Goal: Information Seeking & Learning: Learn about a topic

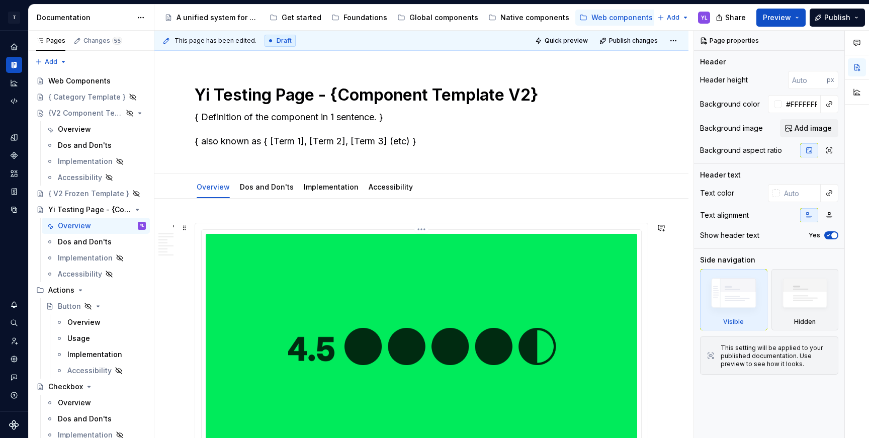
click at [546, 271] on img at bounding box center [422, 346] width 432 height 225
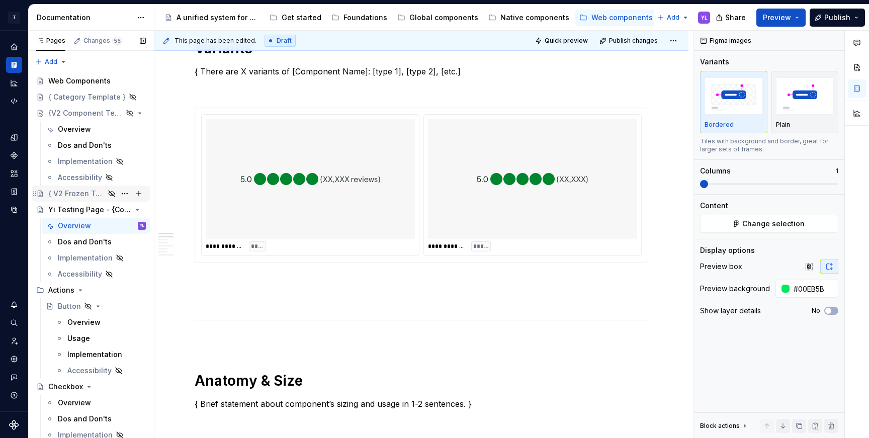
click at [73, 195] on div "{ V2 Frozen Template }" at bounding box center [76, 194] width 56 height 10
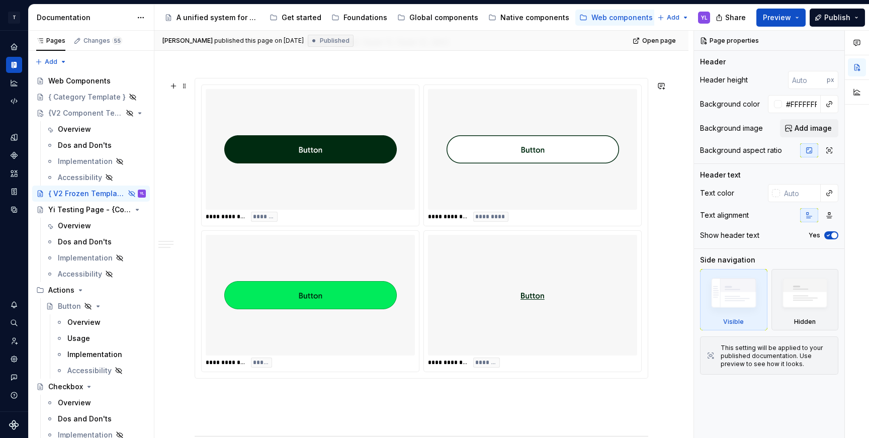
scroll to position [643, 0]
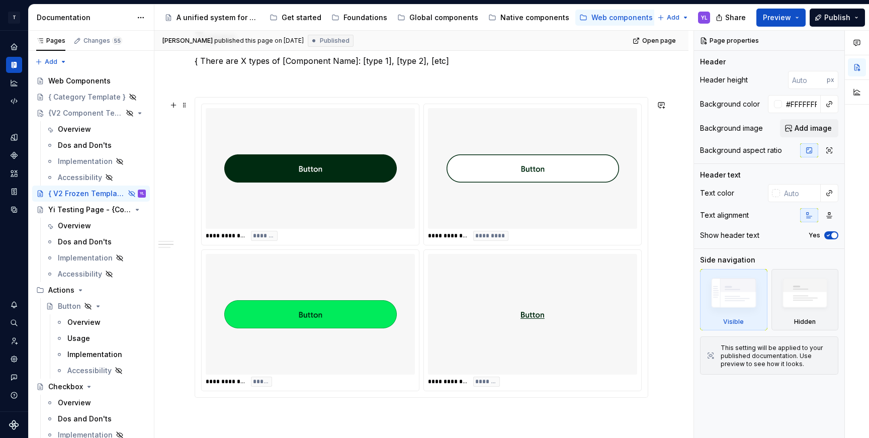
click at [283, 132] on img at bounding box center [310, 168] width 173 height 113
click at [648, 122] on div "**********" at bounding box center [421, 248] width 453 height 300
click at [354, 218] on img at bounding box center [310, 168] width 173 height 113
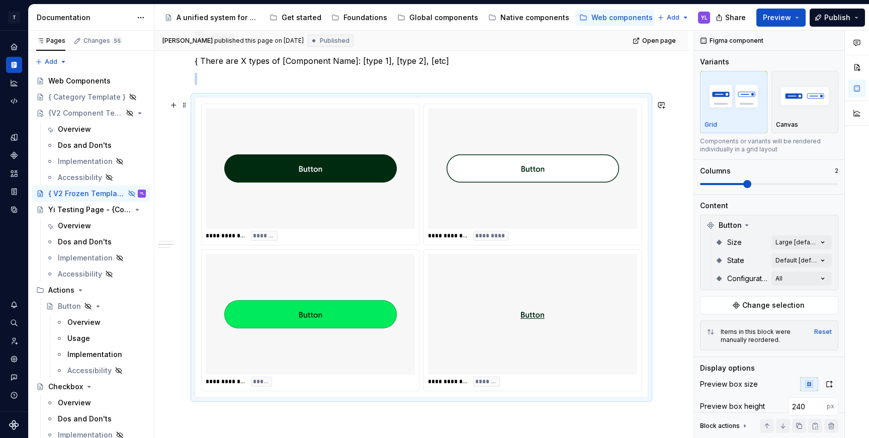
click at [674, 272] on div "**********" at bounding box center [421, 340] width 534 height 1574
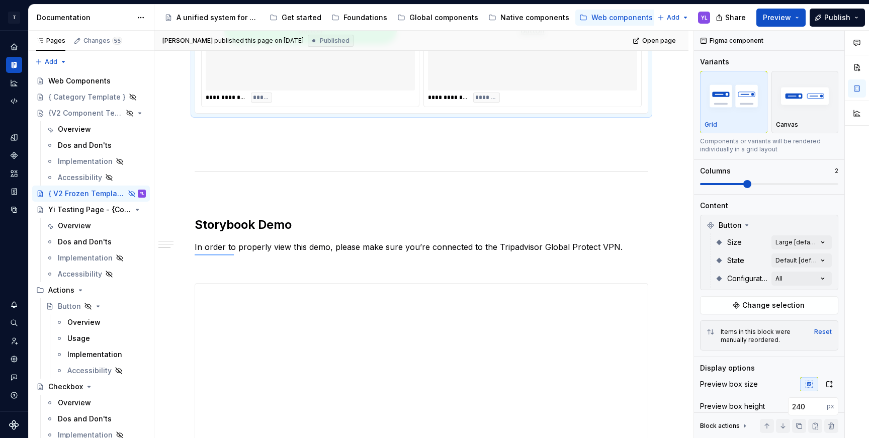
scroll to position [927, 0]
click at [674, 272] on div "**********" at bounding box center [421, 56] width 534 height 1574
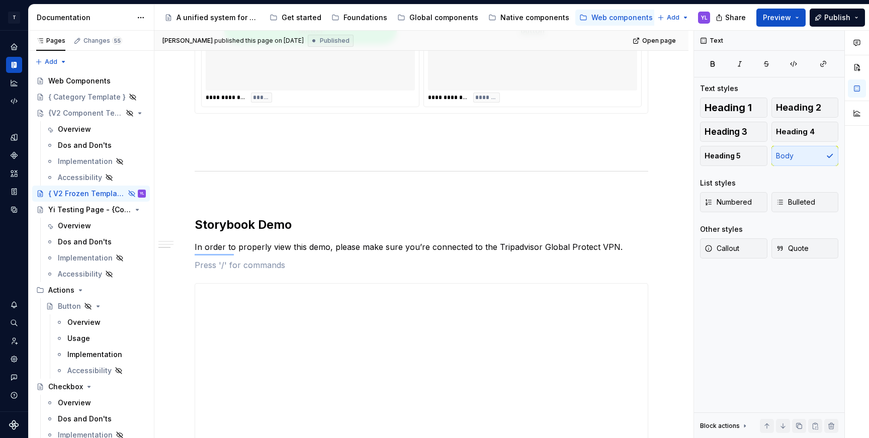
scroll to position [938, 0]
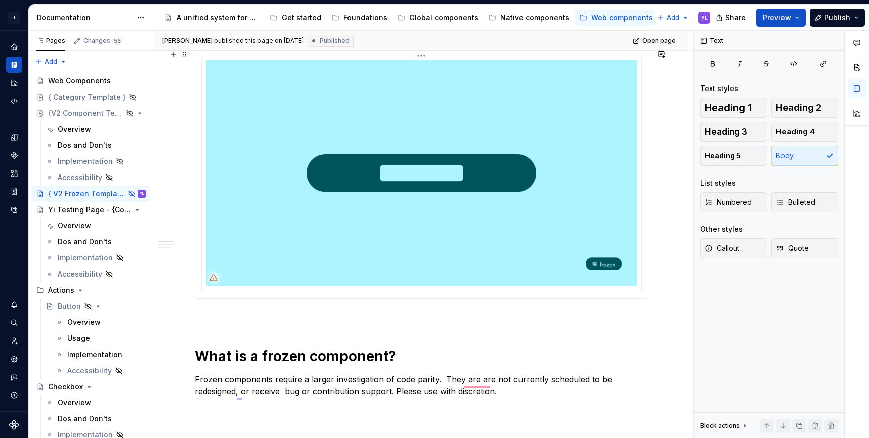
click at [519, 251] on img "To enrich screen reader interactions, please activate Accessibility in Grammarl…" at bounding box center [422, 172] width 432 height 225
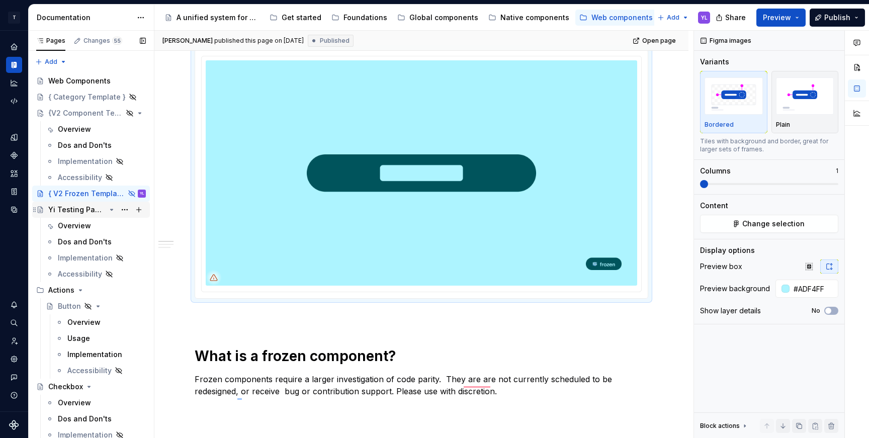
click at [64, 207] on div "Yi Testing Page - {Component Template V2}" at bounding box center [76, 210] width 57 height 10
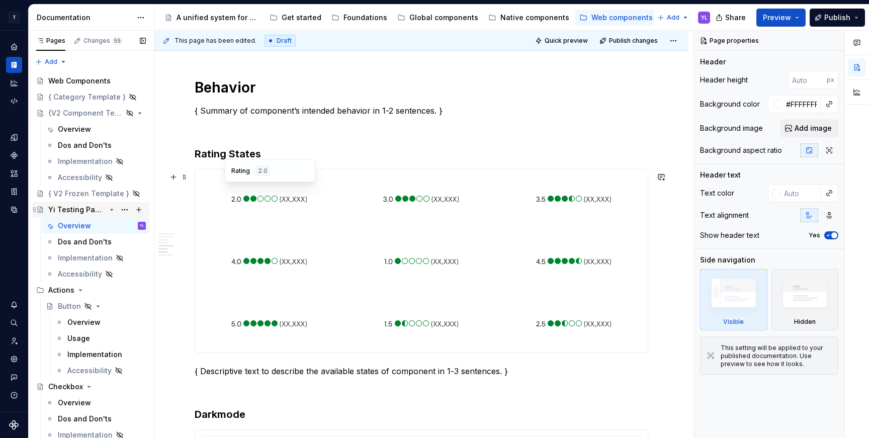
click at [82, 215] on div "Yi Testing Page - {Component Template V2}" at bounding box center [97, 210] width 98 height 14
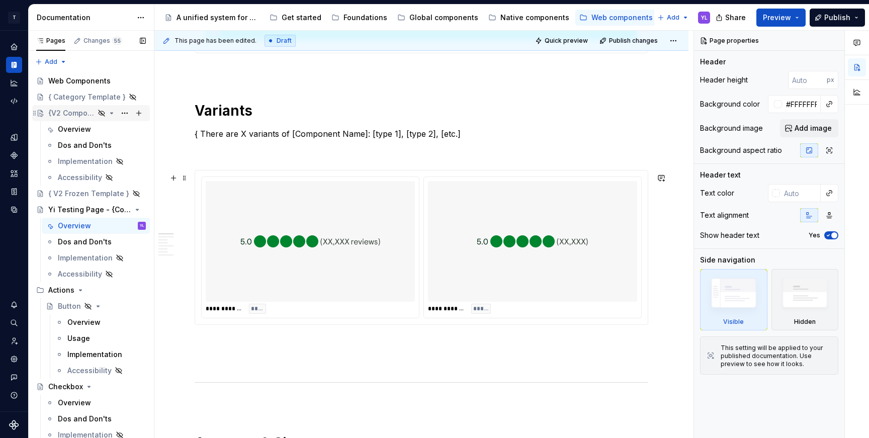
click at [75, 113] on div "{V2 Component Template}" at bounding box center [71, 113] width 46 height 10
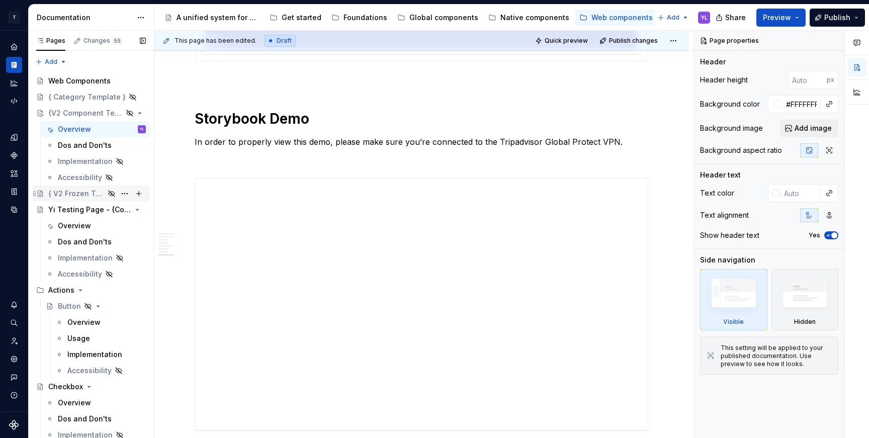
click at [82, 193] on div "{ V2 Frozen Template }" at bounding box center [76, 194] width 56 height 10
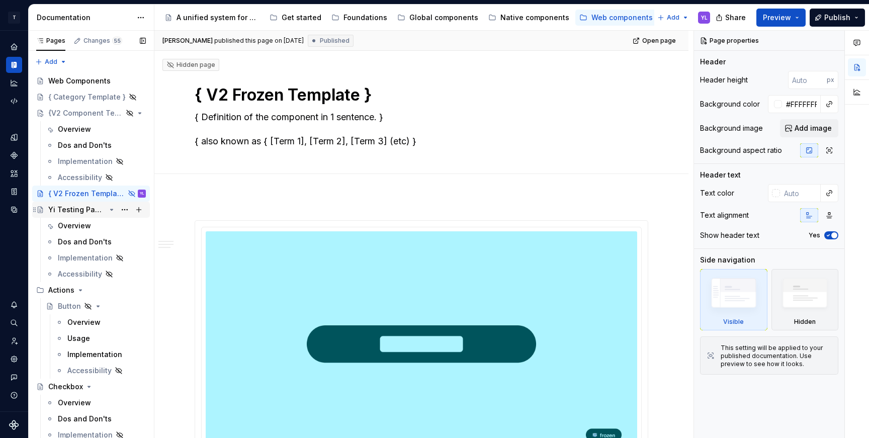
click at [71, 211] on div "Yi Testing Page - {Component Template V2}" at bounding box center [76, 210] width 57 height 10
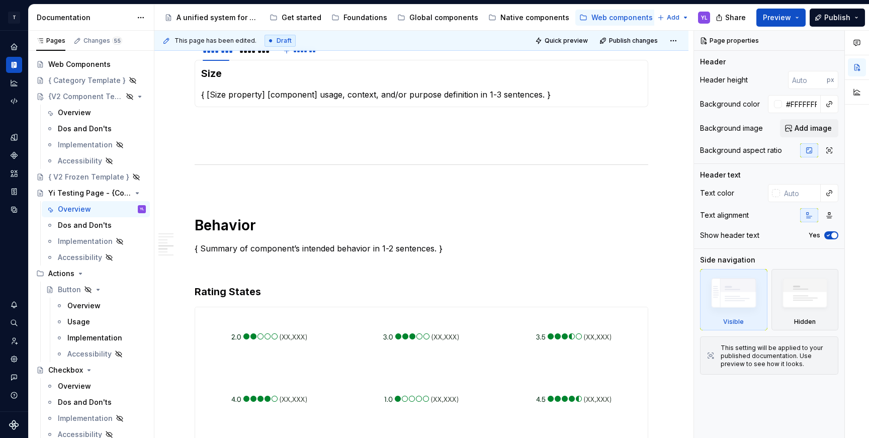
scroll to position [986, 0]
click at [77, 226] on div "Dos and Don'ts" at bounding box center [85, 225] width 54 height 10
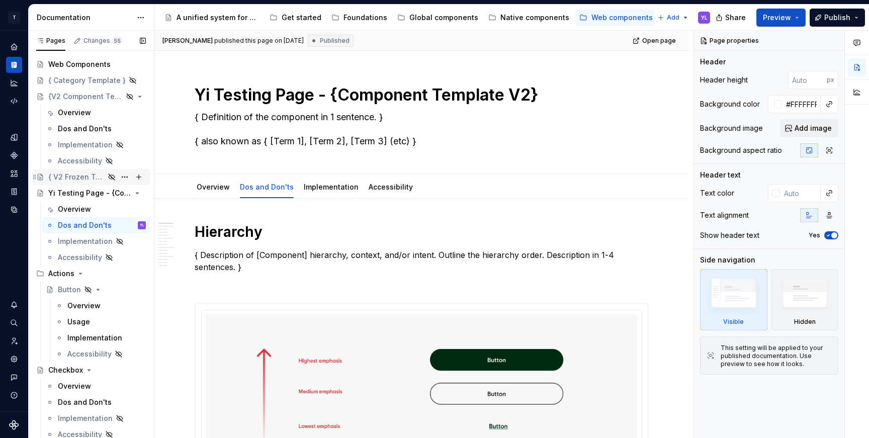
click at [73, 178] on div "{ V2 Frozen Template }" at bounding box center [76, 177] width 56 height 10
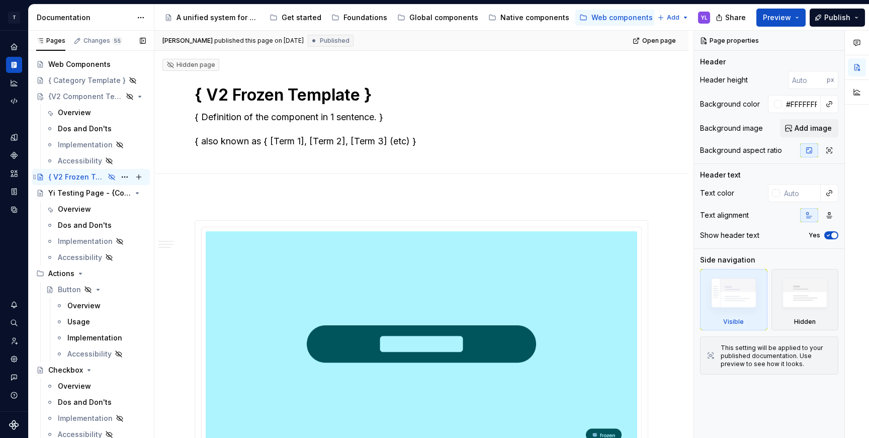
click at [40, 177] on icon "Page tree" at bounding box center [40, 177] width 5 height 6
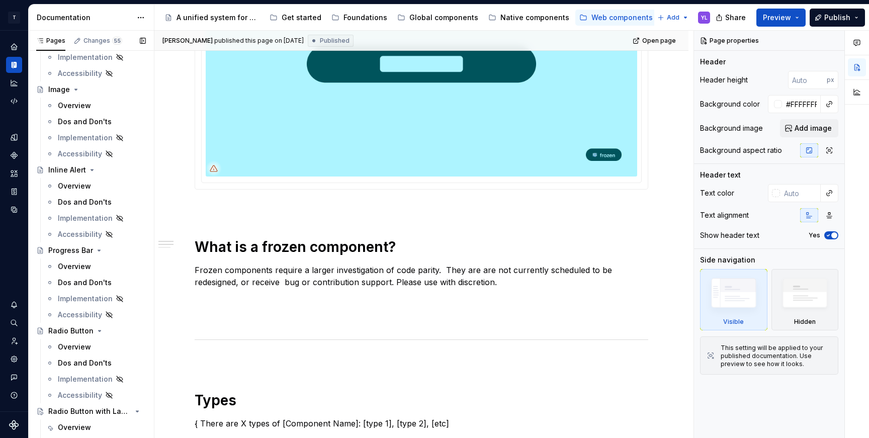
scroll to position [459, 0]
click at [72, 249] on div "Progress Bar" at bounding box center [70, 250] width 45 height 10
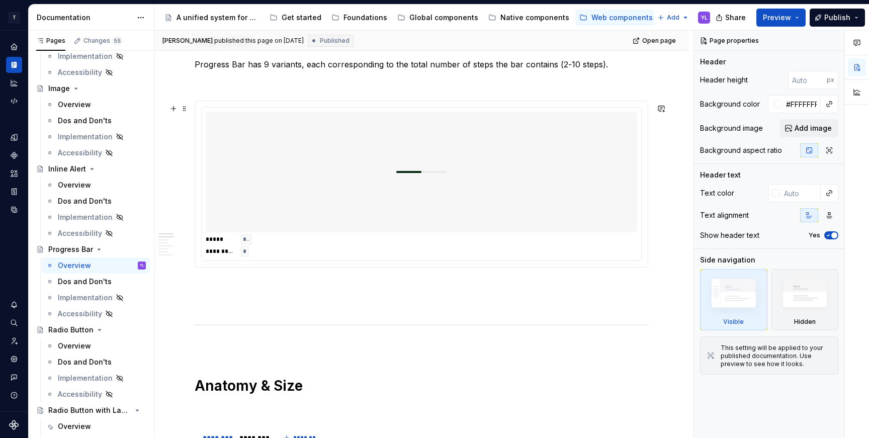
scroll to position [532, 0]
click at [243, 241] on span "**" at bounding box center [246, 239] width 7 height 8
click at [248, 243] on span "**" at bounding box center [246, 239] width 7 height 8
click at [359, 198] on div at bounding box center [422, 171] width 432 height 121
click at [228, 255] on span "*********" at bounding box center [220, 251] width 29 height 8
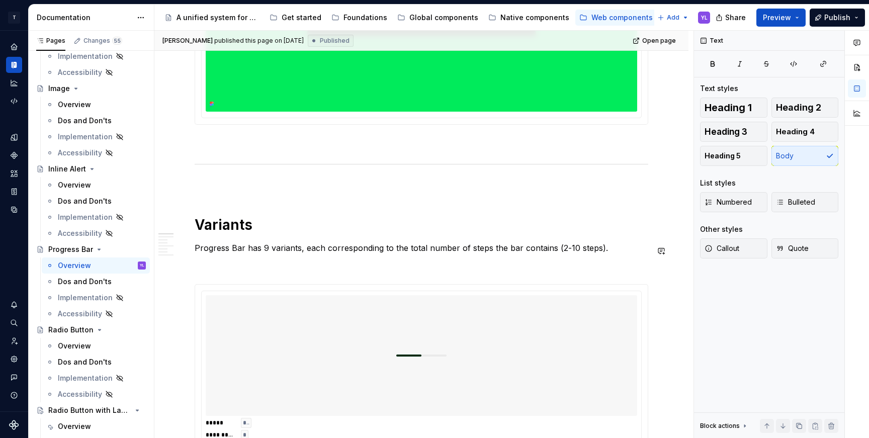
scroll to position [493, 0]
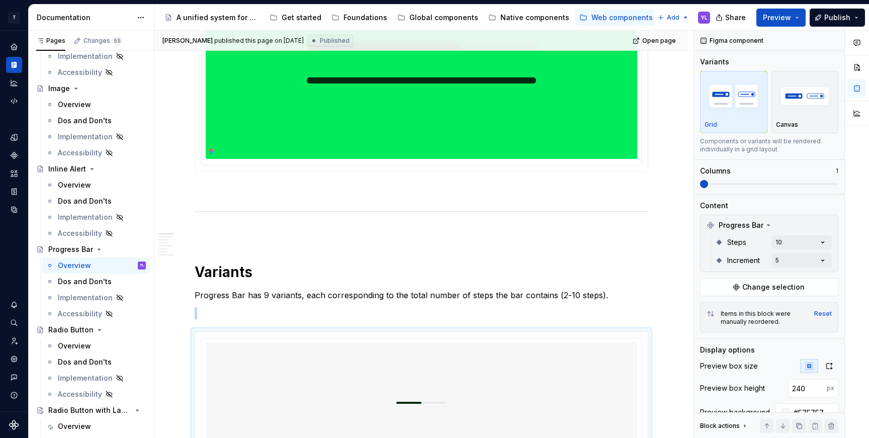
scroll to position [388, 0]
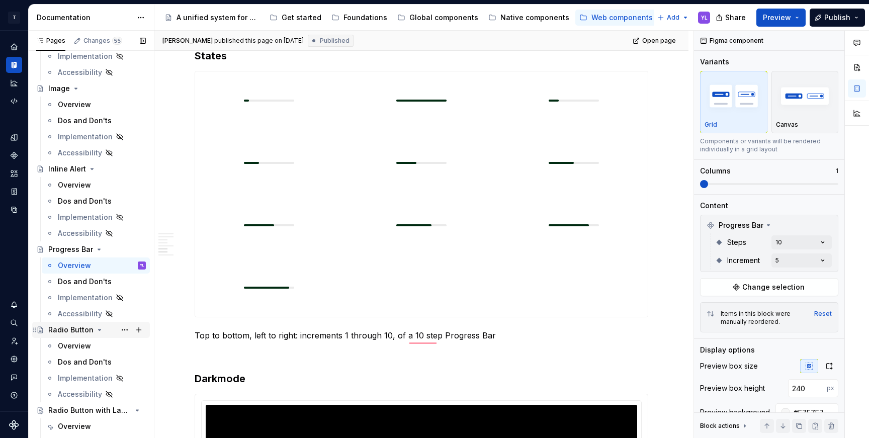
click at [73, 329] on div "Radio Button" at bounding box center [70, 330] width 45 height 10
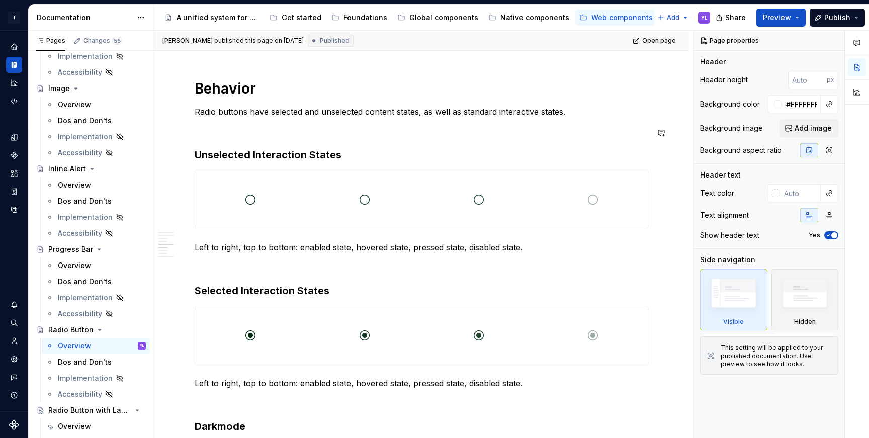
click at [180, 331] on div "**********" at bounding box center [421, 174] width 534 height 2196
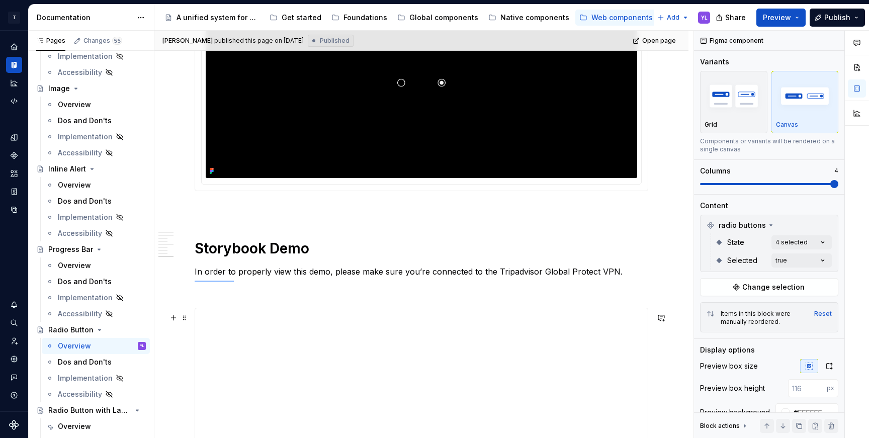
click at [250, 191] on div "To enrich screen reader interactions, please activate Accessibility in Grammarl…" at bounding box center [421, 84] width 453 height 214
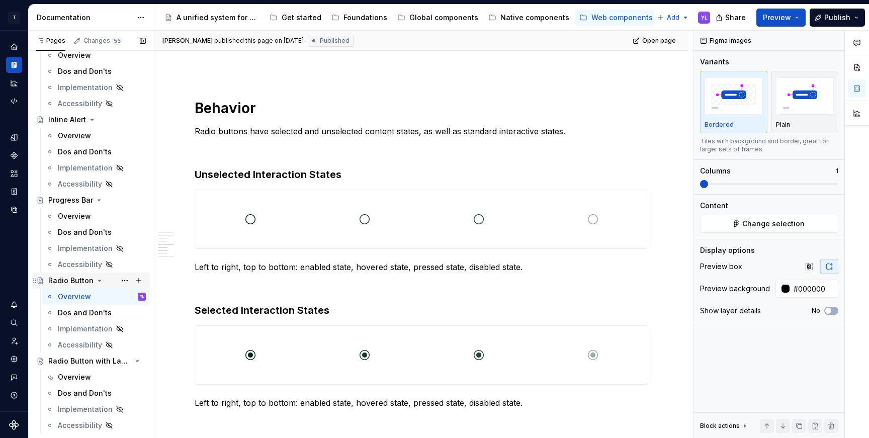
scroll to position [537, 0]
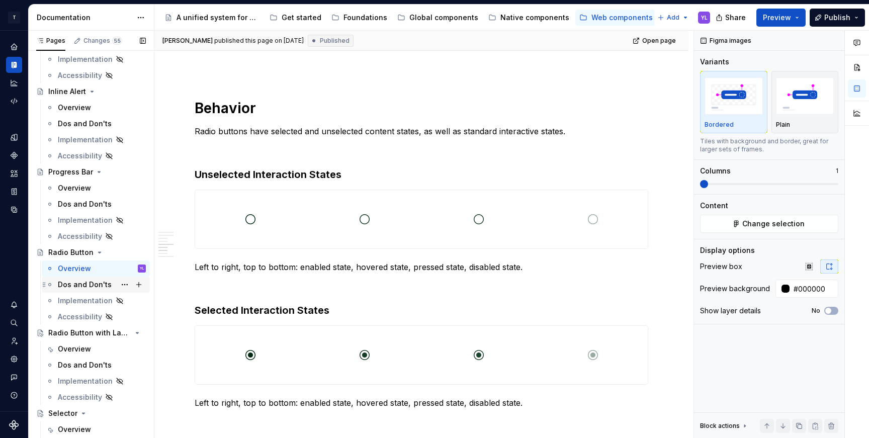
click at [84, 286] on div "Dos and Don'ts" at bounding box center [85, 285] width 54 height 10
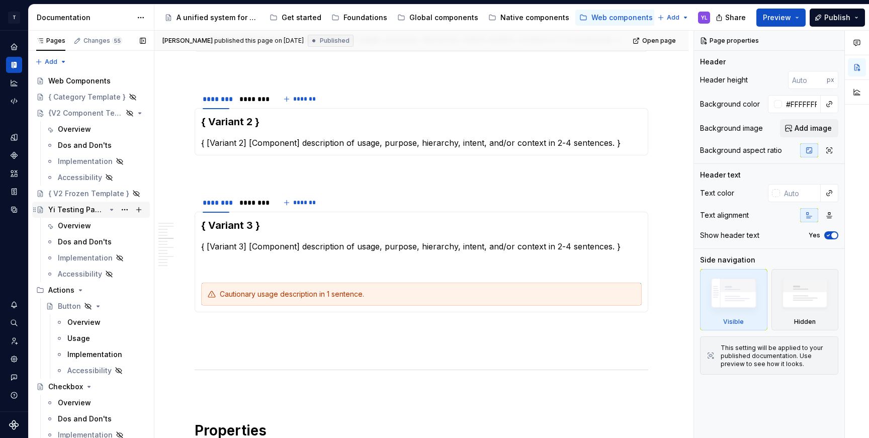
click at [75, 209] on div "Yi Testing Page - {Component Template V2}" at bounding box center [76, 210] width 57 height 10
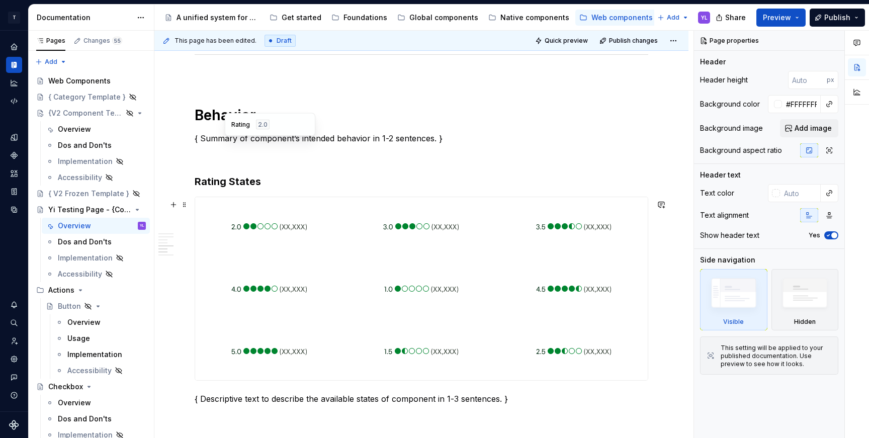
scroll to position [1173, 0]
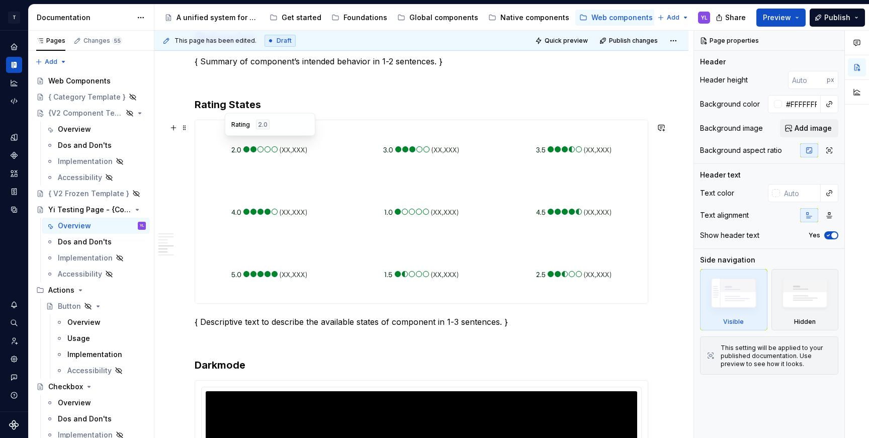
click at [171, 178] on div "**********" at bounding box center [421, 118] width 534 height 2185
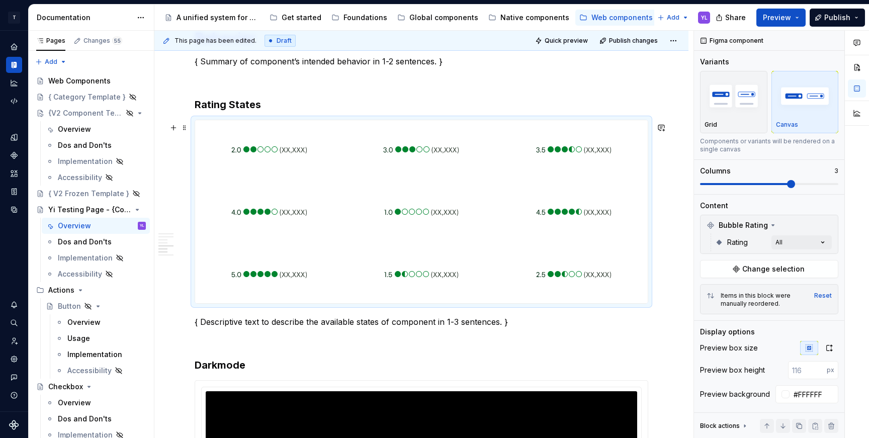
scroll to position [1392, 0]
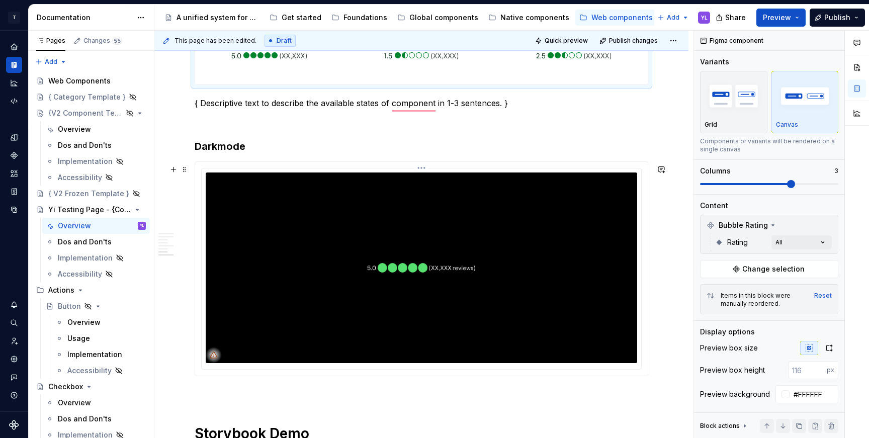
click at [800, 240] on div "Comments Open comments No comments yet Select ‘Comment’ from the block context …" at bounding box center [781, 235] width 175 height 408
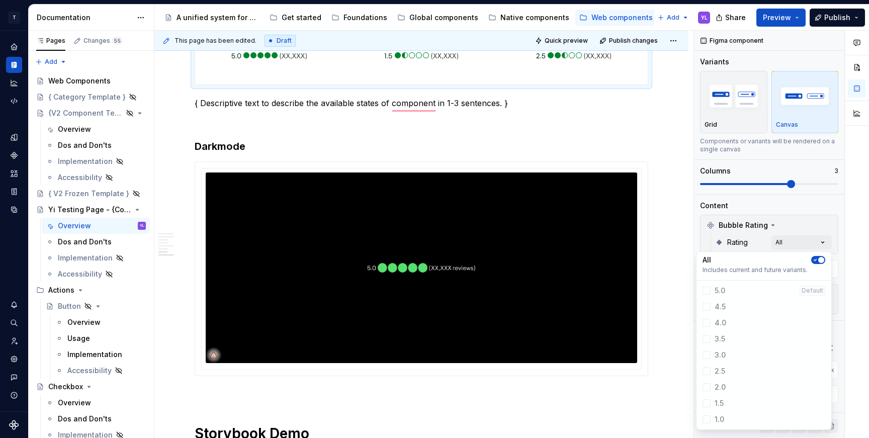
click at [643, 147] on html "T Tripadvisor YL Design system data Documentation Accessibility guide for tree …" at bounding box center [434, 219] width 869 height 438
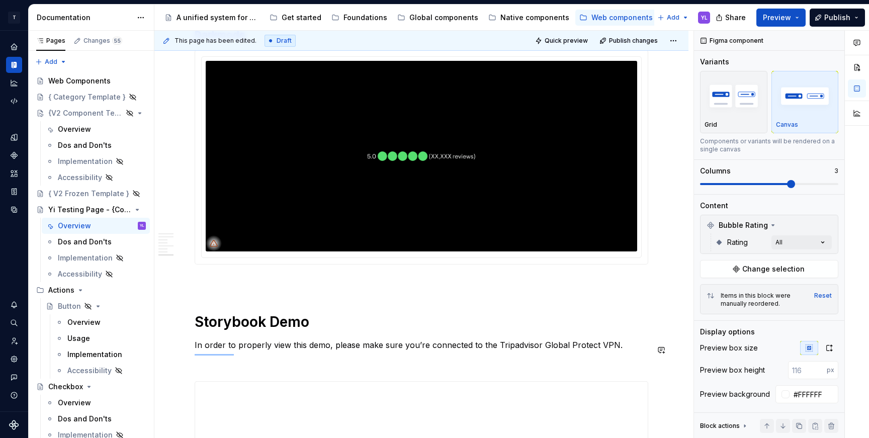
scroll to position [1461, 0]
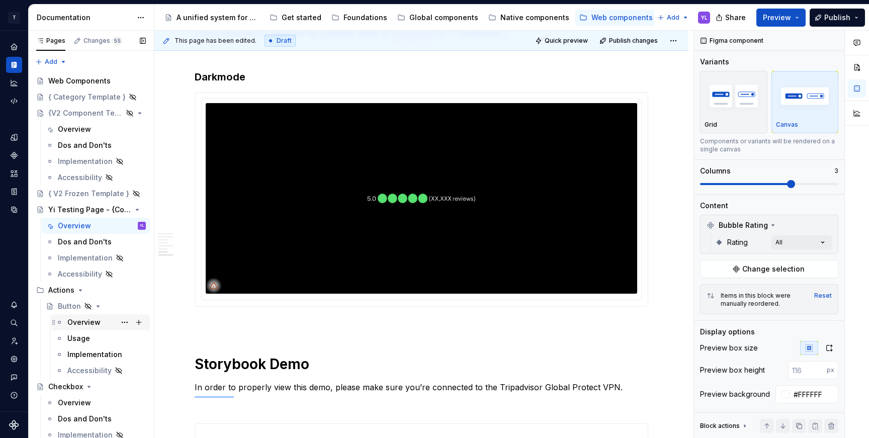
click at [95, 323] on div "Overview" at bounding box center [83, 322] width 33 height 10
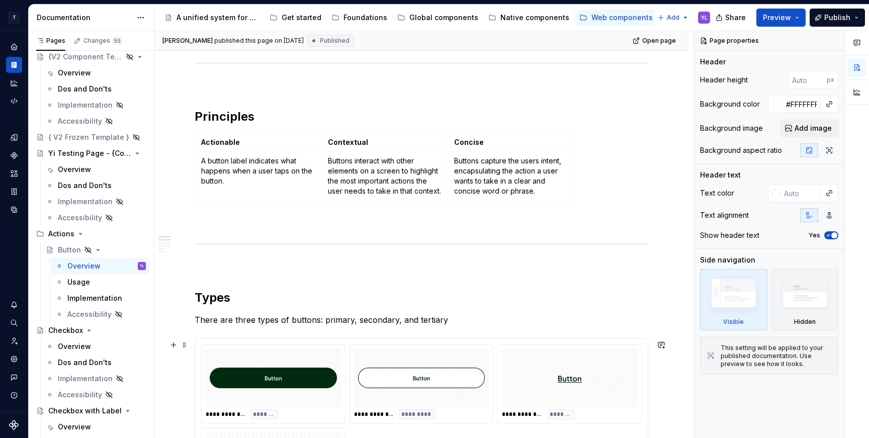
scroll to position [577, 0]
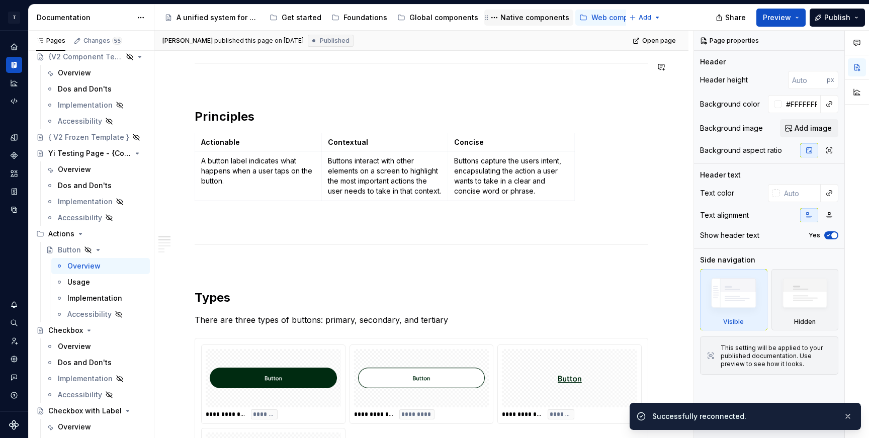
type textarea "*"
